Goal: Communication & Community: Connect with others

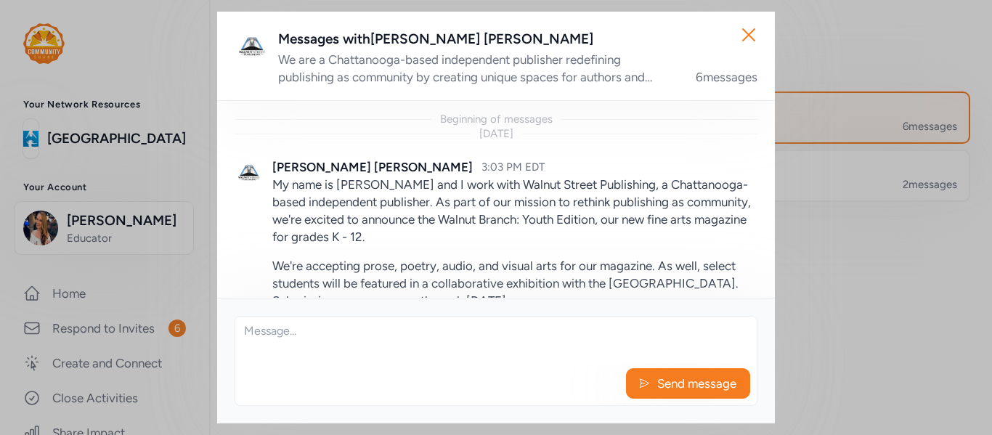
scroll to position [1364, 0]
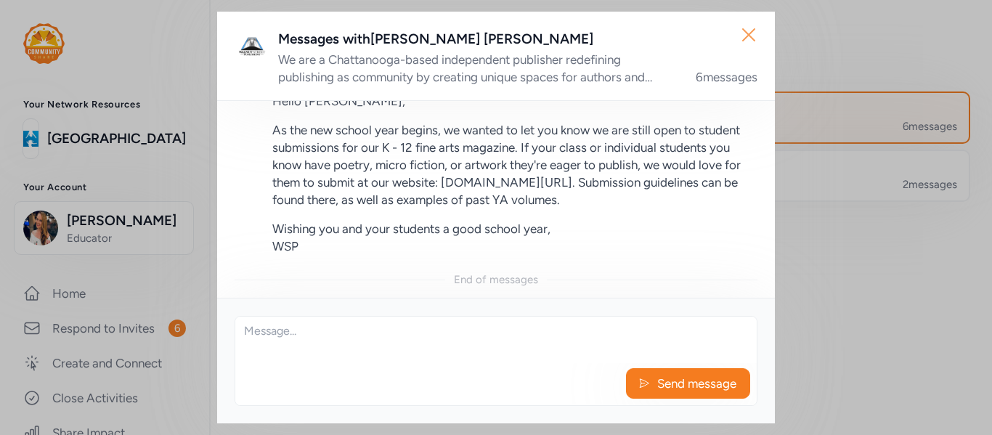
click at [743, 37] on icon "button" at bounding box center [748, 34] width 23 height 23
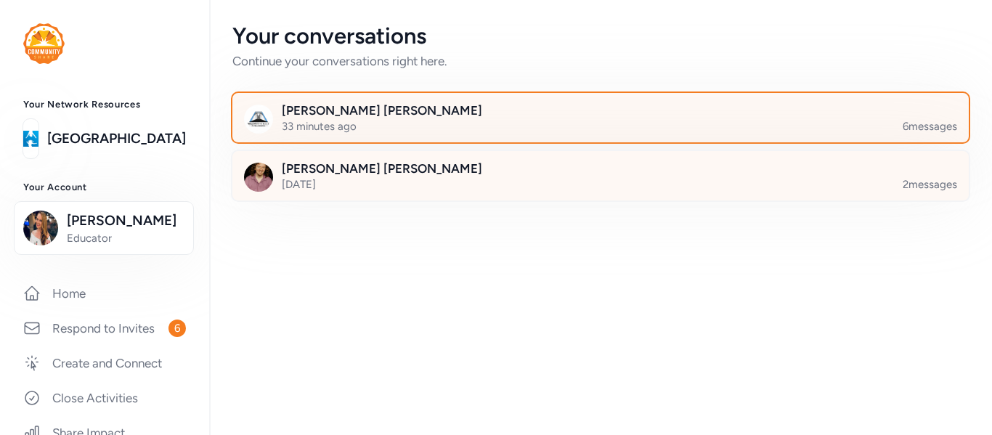
click at [370, 159] on div "[PERSON_NAME] [DATE] 2 messages" at bounding box center [600, 176] width 739 height 52
click at [362, 183] on div at bounding box center [612, 184] width 736 height 49
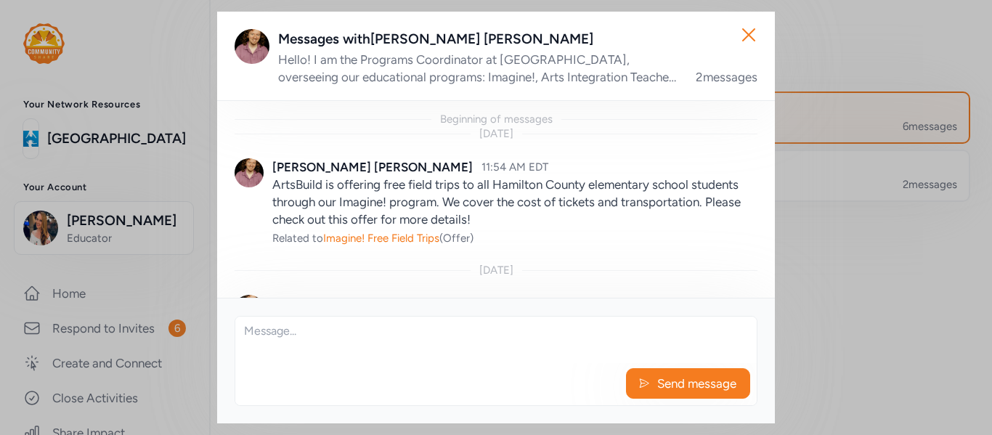
scroll to position [144, 0]
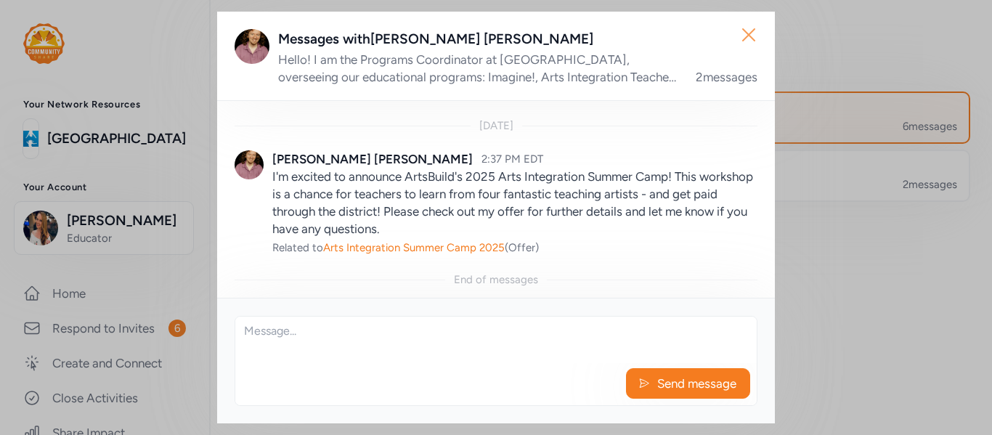
click at [754, 34] on icon "button" at bounding box center [748, 34] width 23 height 23
